Goal: Task Accomplishment & Management: Manage account settings

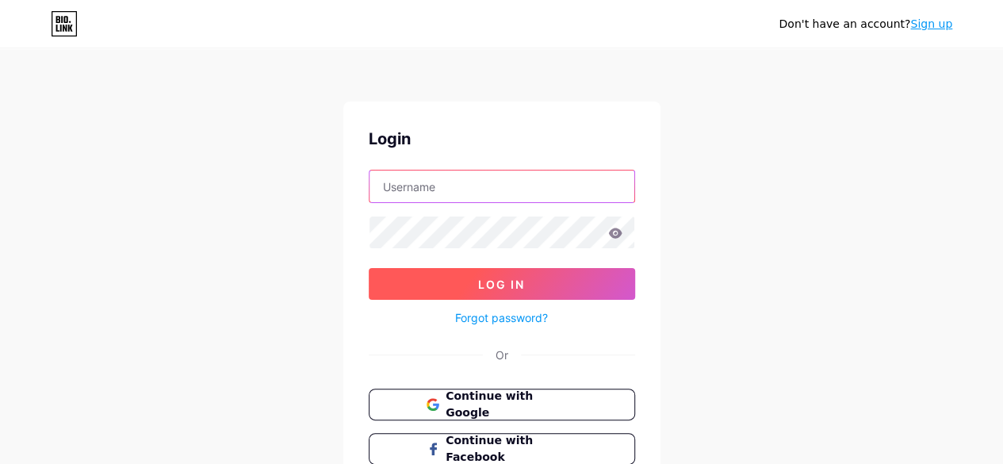
type input "[EMAIL_ADDRESS][DOMAIN_NAME]"
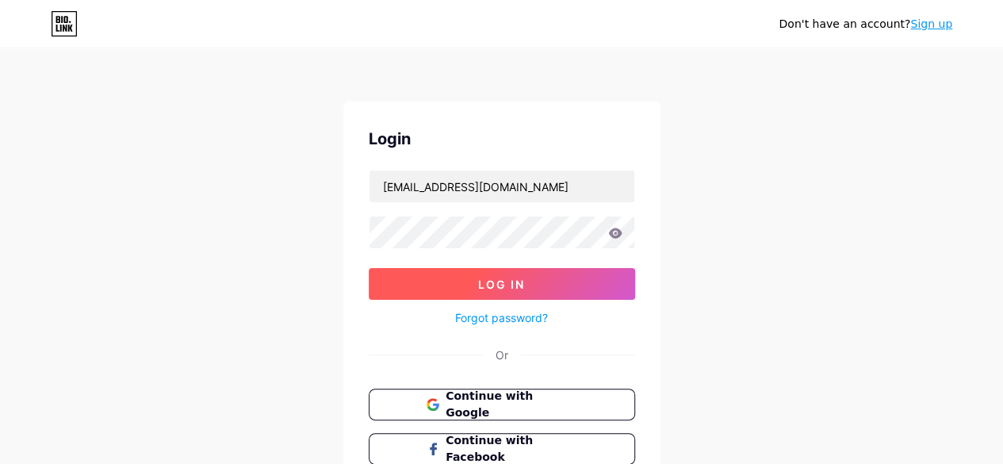
click at [519, 268] on button "Log In" at bounding box center [502, 284] width 266 height 32
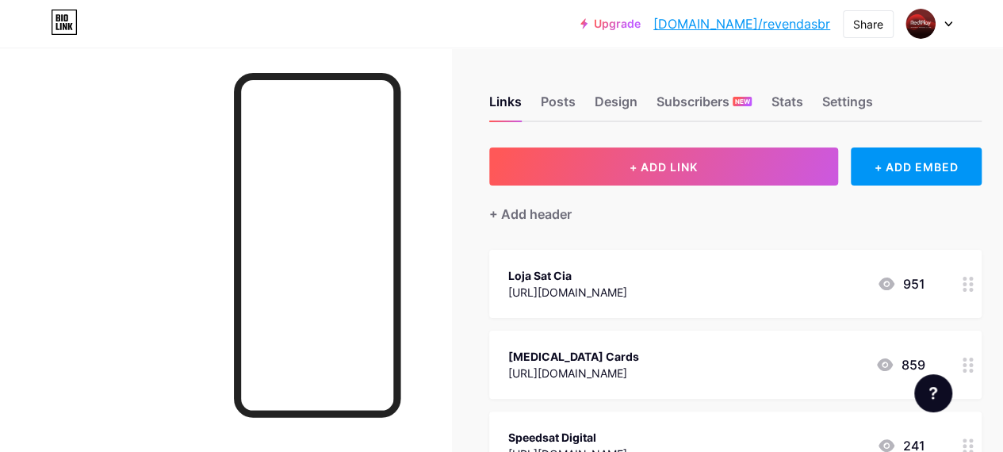
click at [947, 22] on icon at bounding box center [948, 24] width 8 height 6
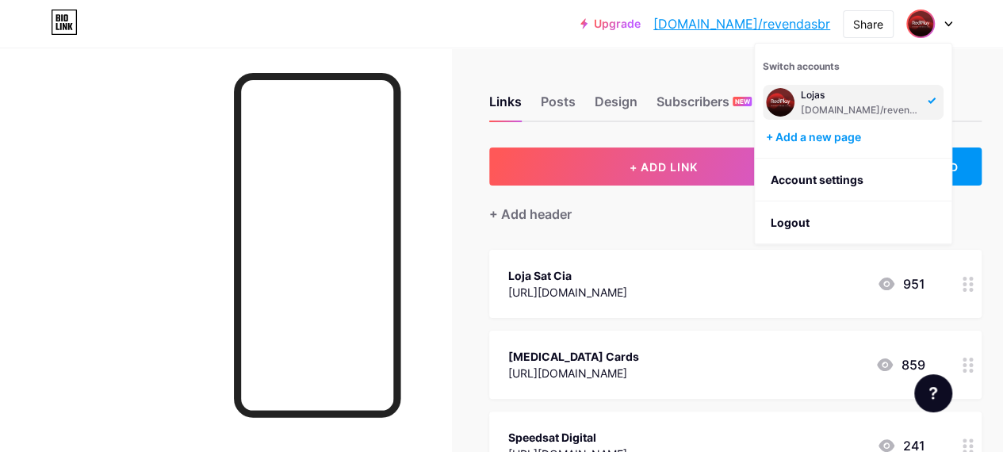
click at [585, 54] on div "Links Posts Design Subscribers NEW Stats Settings + ADD LINK + ADD EMBED + Add …" at bounding box center [524, 437] width 1048 height 779
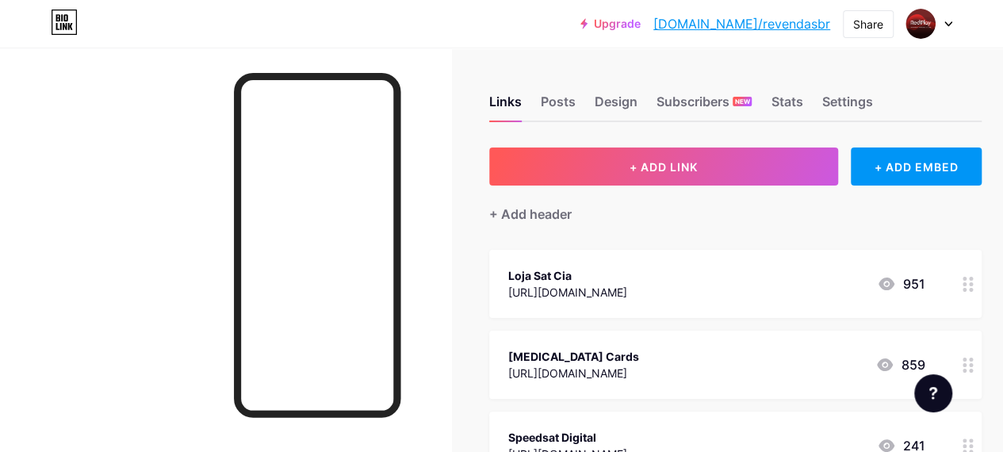
click at [948, 20] on div at bounding box center [929, 24] width 46 height 29
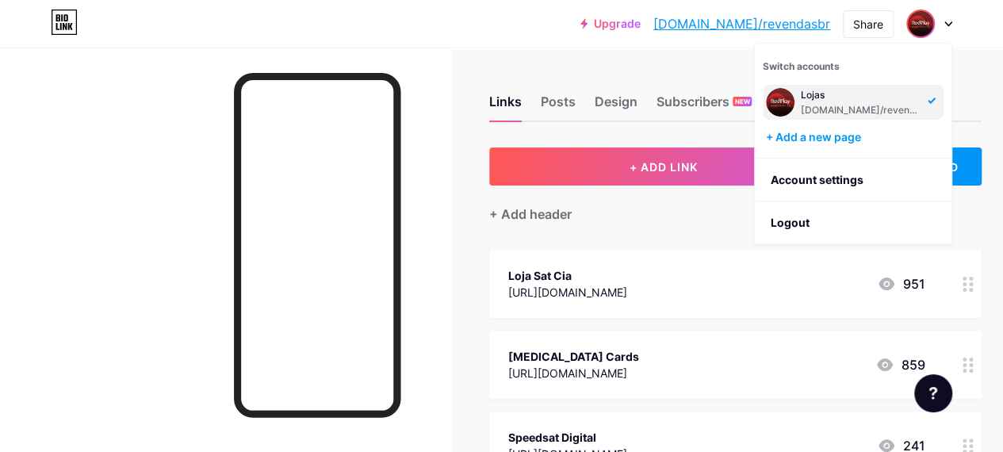
click at [990, 25] on div "Upgrade bio.link/revend... bio.link/revendasbr Share Switch accounts Lojas bio.…" at bounding box center [501, 24] width 1003 height 29
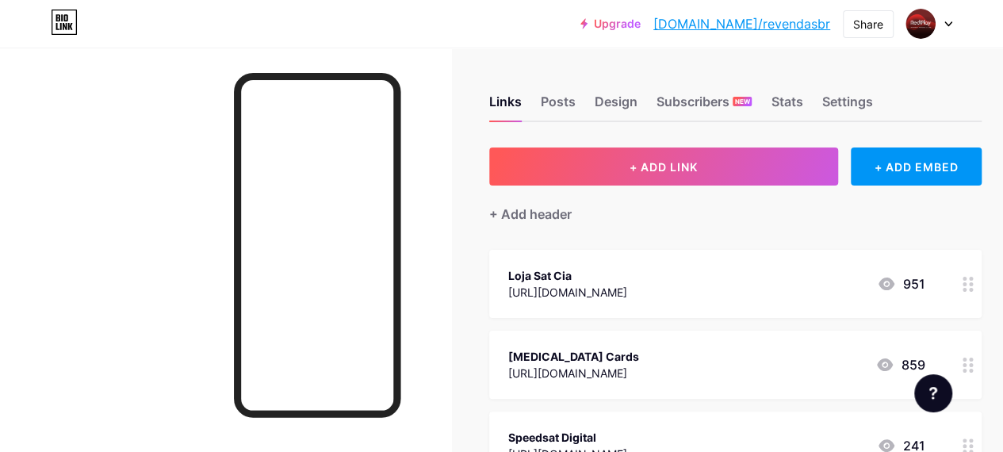
click at [67, 28] on icon at bounding box center [64, 22] width 27 height 25
click at [929, 22] on img at bounding box center [920, 23] width 25 height 25
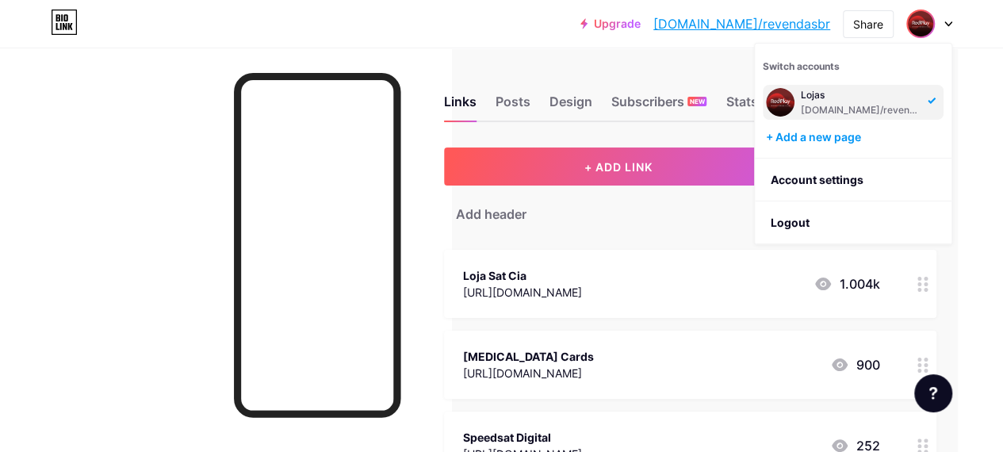
scroll to position [0, 33]
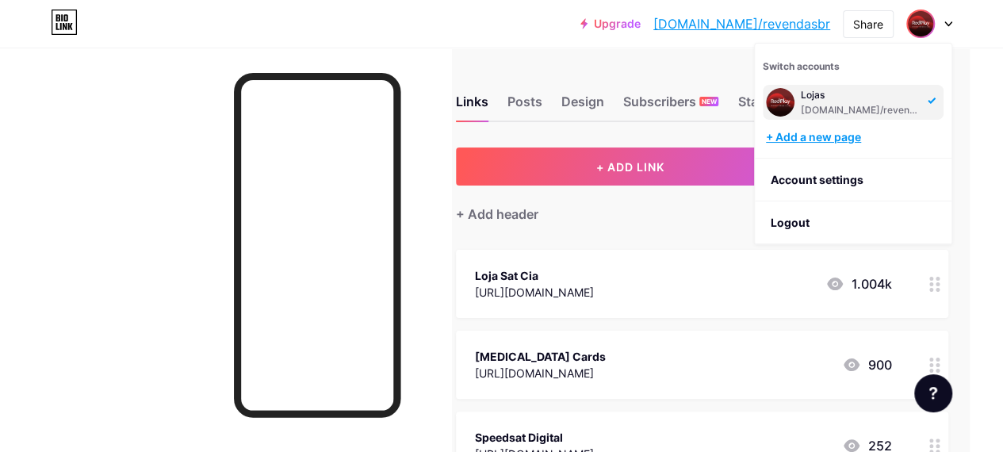
click at [833, 129] on div "+ Add a new page" at bounding box center [855, 137] width 178 height 16
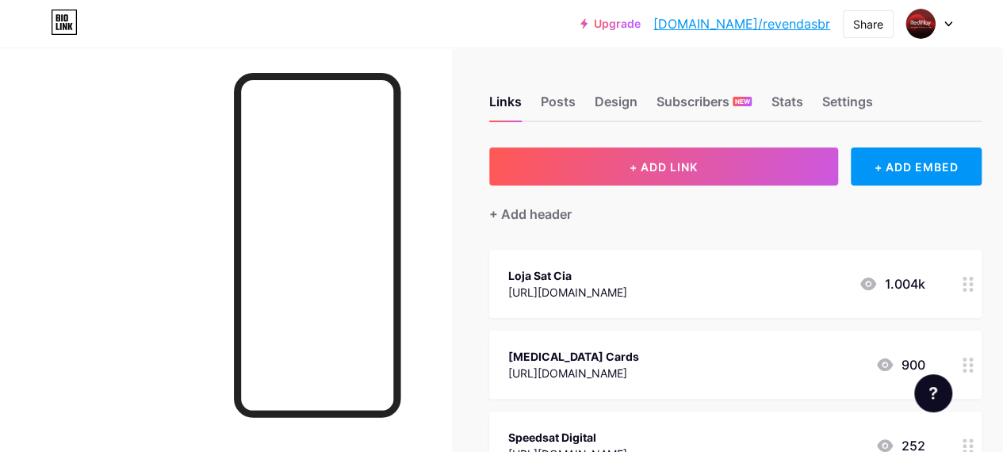
click at [946, 23] on icon at bounding box center [948, 24] width 6 height 4
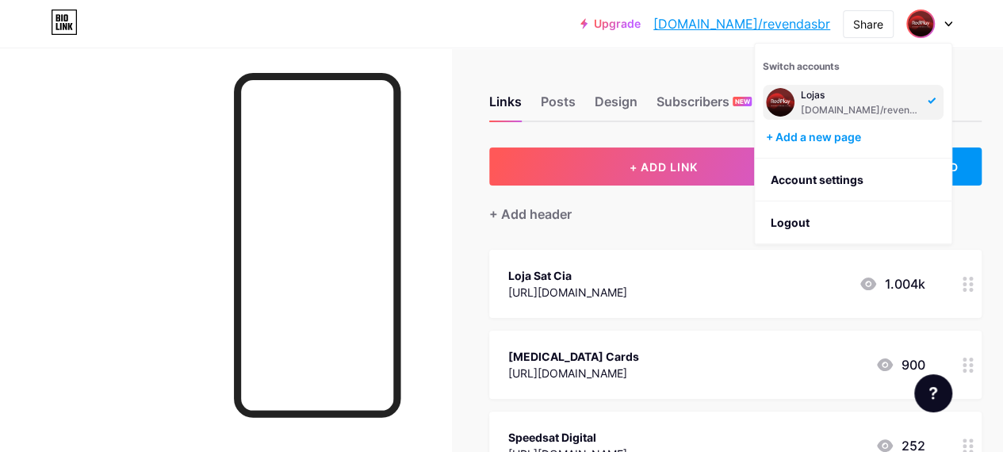
click at [454, 35] on div "Upgrade [DOMAIN_NAME]/revend... [DOMAIN_NAME]/revendasbr Share Switch accounts …" at bounding box center [501, 24] width 1003 height 29
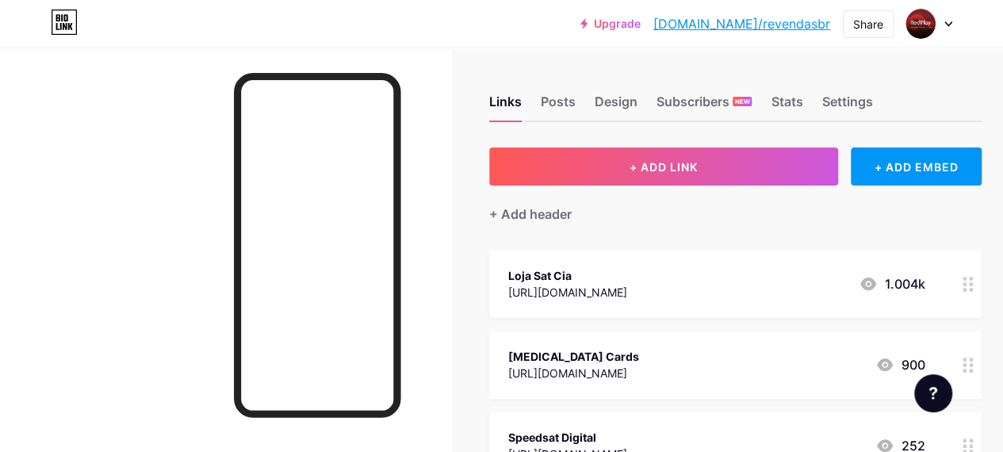
click at [946, 25] on icon at bounding box center [948, 24] width 8 height 6
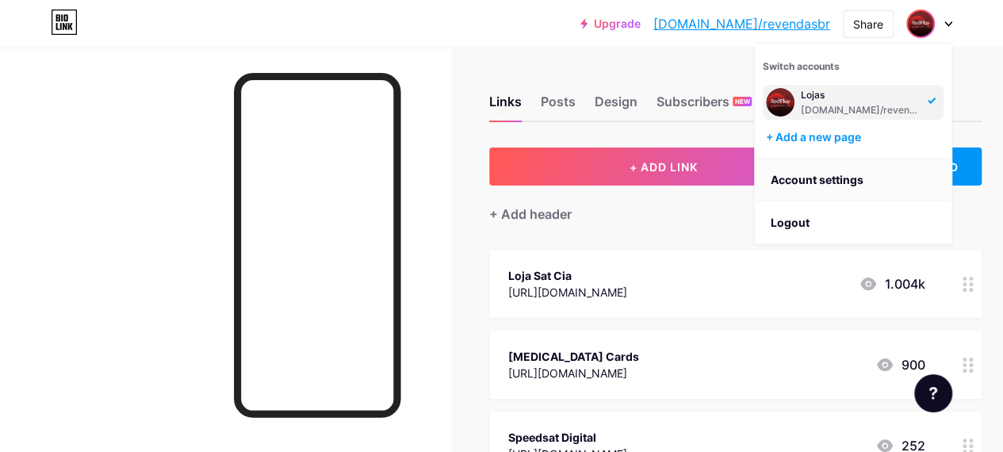
click at [839, 176] on link "Account settings" at bounding box center [853, 180] width 197 height 43
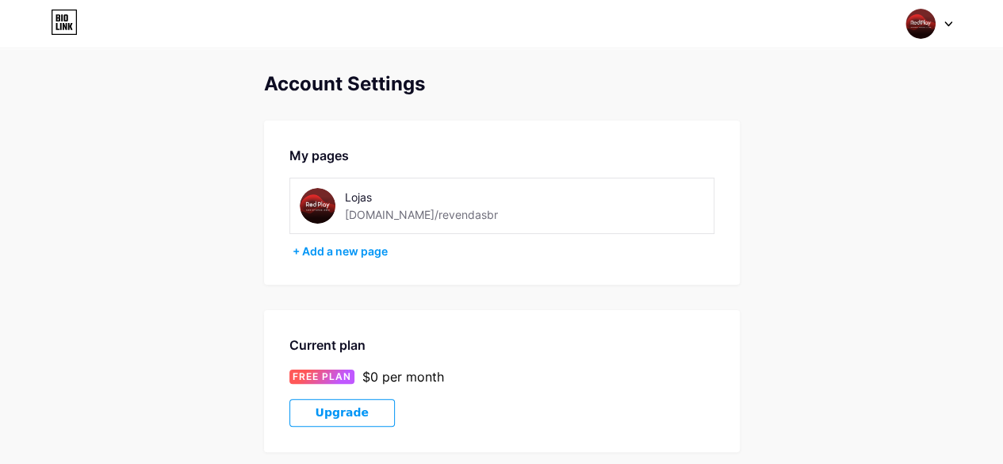
click at [944, 17] on div at bounding box center [929, 24] width 46 height 29
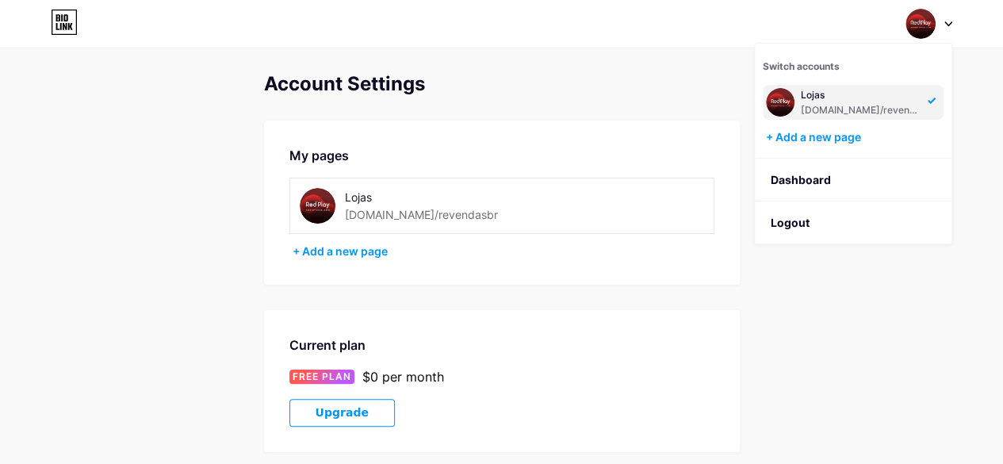
click at [614, 43] on div "Switch accounts Lojas [DOMAIN_NAME]/revendasbr + Add a new page Dashboard Logout" at bounding box center [501, 24] width 1003 height 48
